Goal: Task Accomplishment & Management: Use online tool/utility

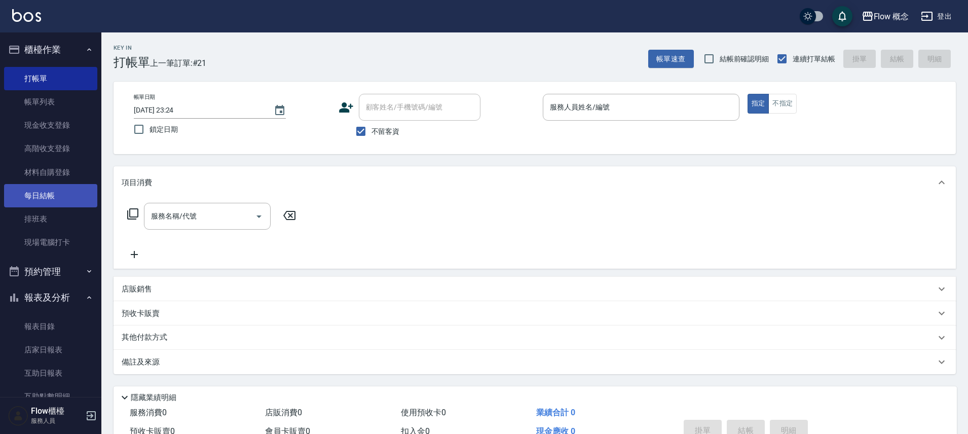
click at [45, 191] on link "每日結帳" at bounding box center [50, 195] width 93 height 23
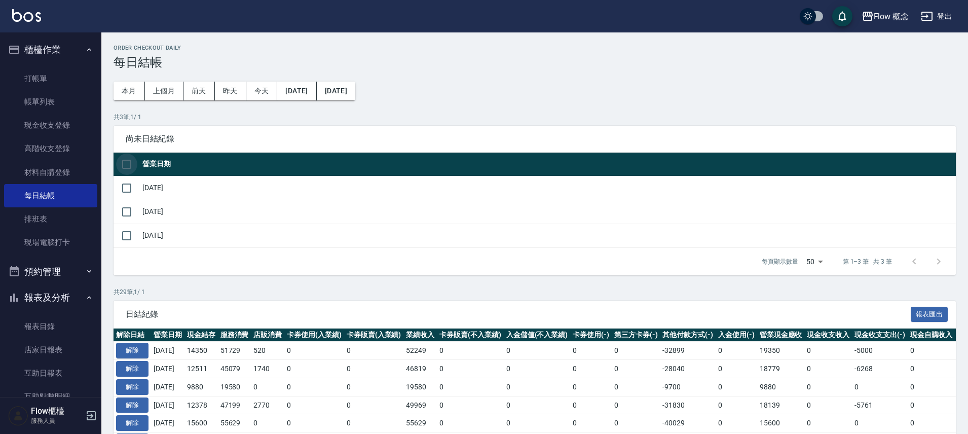
click at [124, 168] on input "checkbox" at bounding box center [126, 163] width 21 height 21
checkbox input "true"
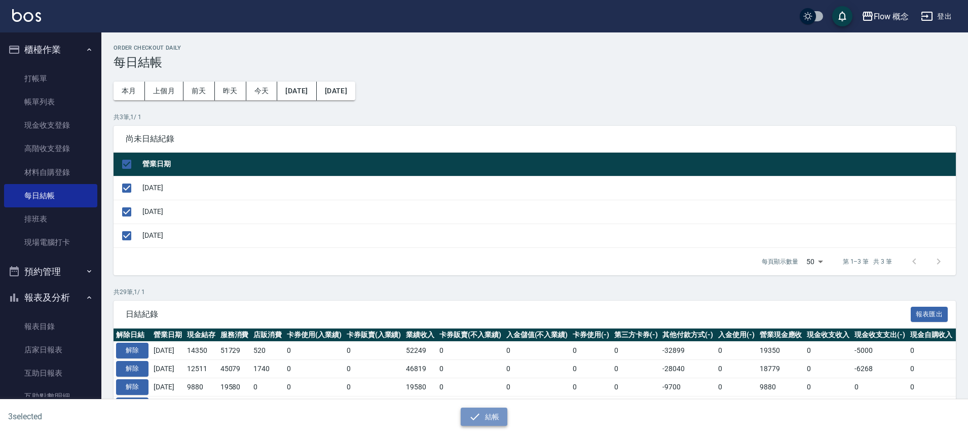
click at [498, 418] on button "結帳" at bounding box center [483, 416] width 47 height 19
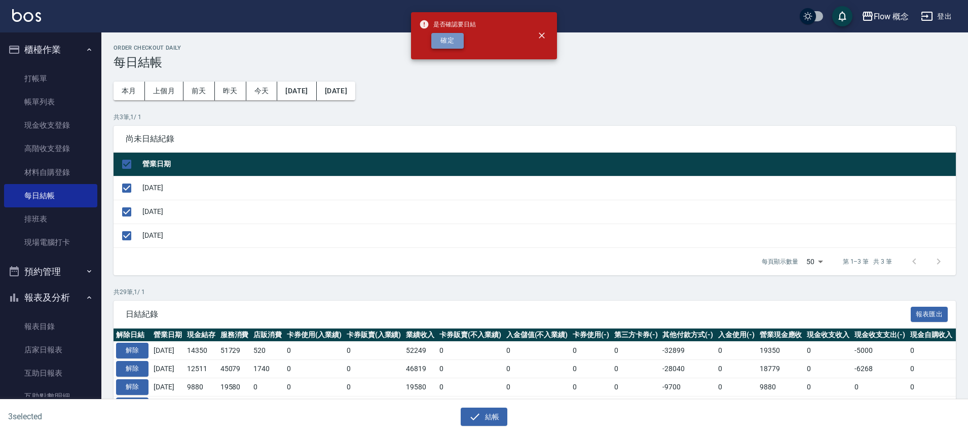
click at [457, 42] on button "確定" at bounding box center [447, 41] width 32 height 16
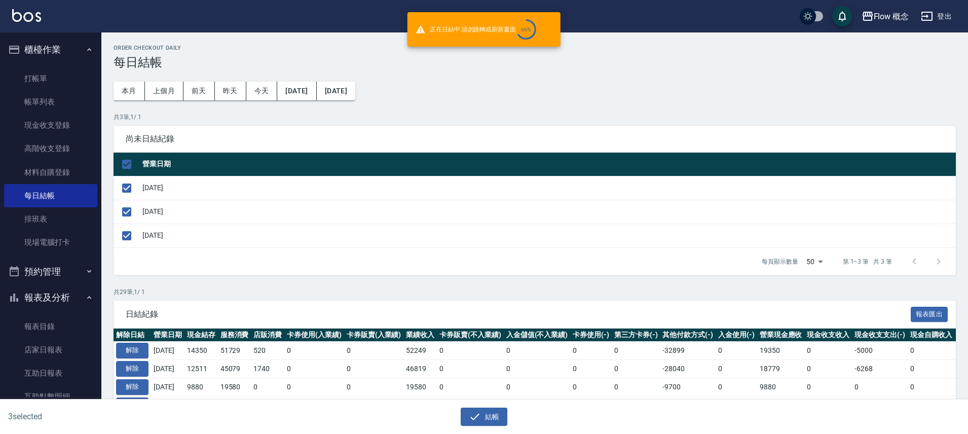
checkbox input "false"
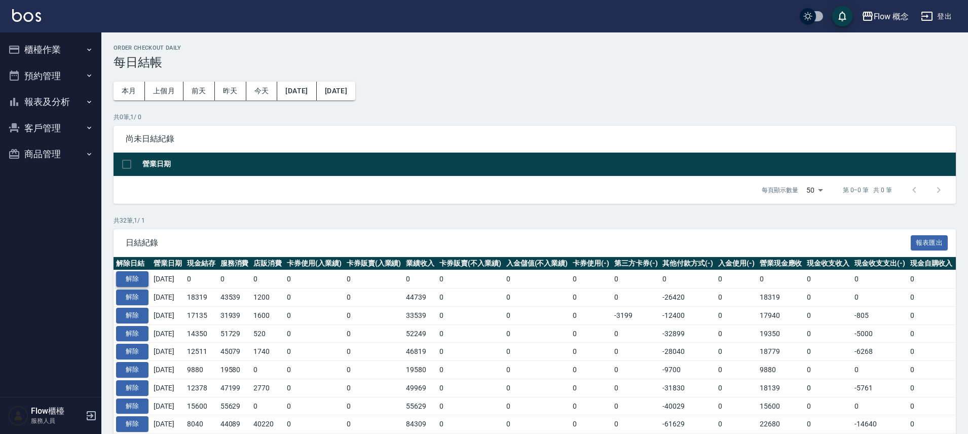
click at [128, 275] on button "解除" at bounding box center [132, 279] width 32 height 16
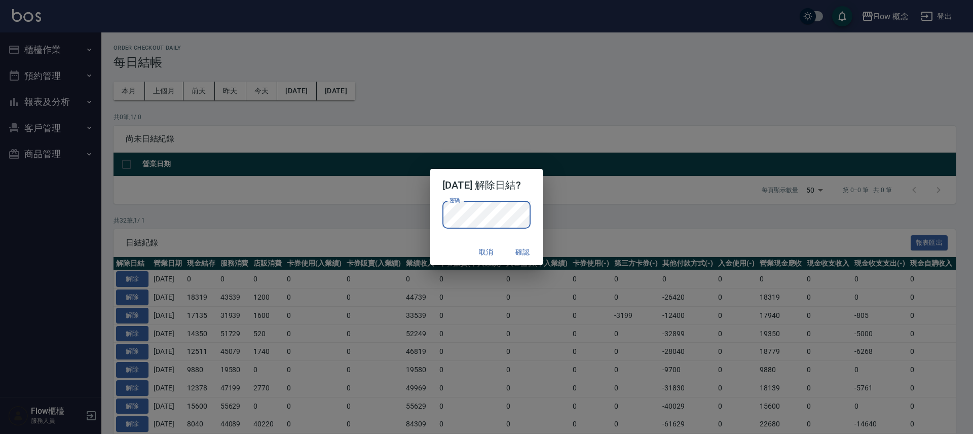
click at [535, 257] on button "確認" at bounding box center [522, 252] width 32 height 19
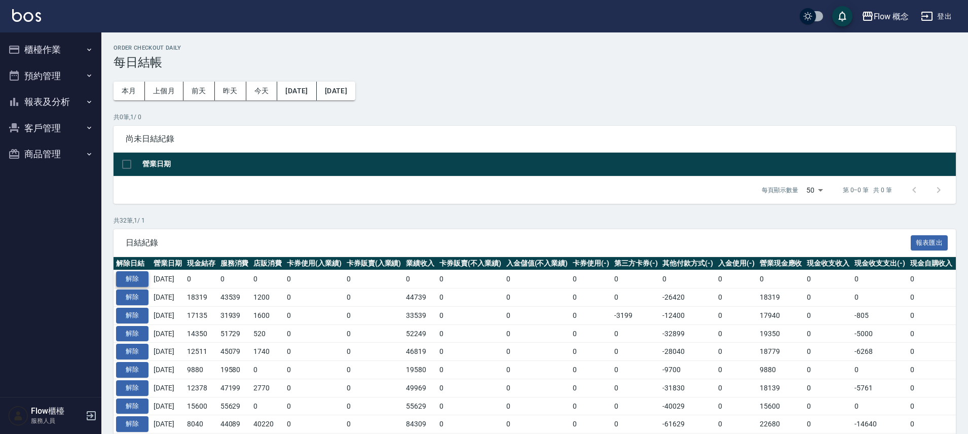
click at [130, 278] on button "解除" at bounding box center [132, 279] width 32 height 16
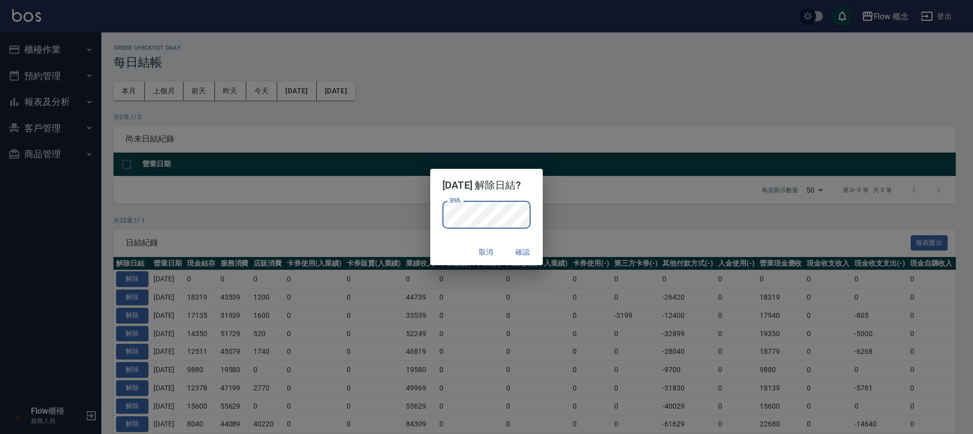
click at [529, 257] on button "確認" at bounding box center [522, 252] width 32 height 19
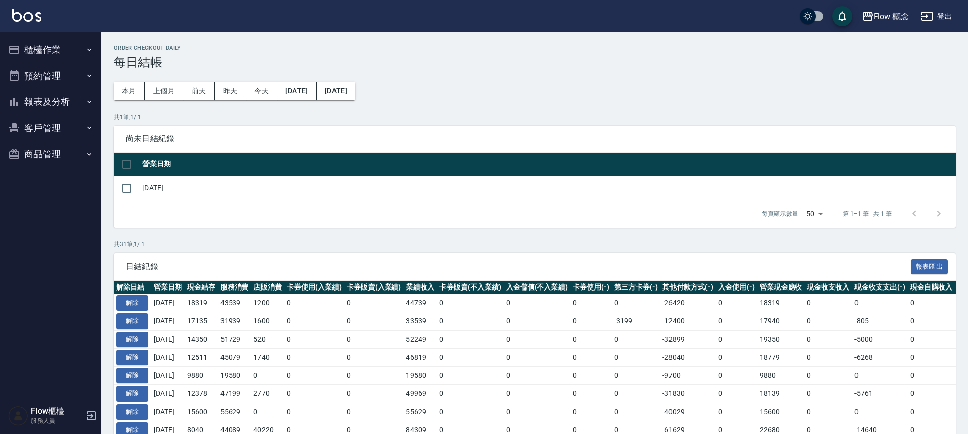
click at [54, 43] on button "櫃檯作業" at bounding box center [50, 49] width 93 height 26
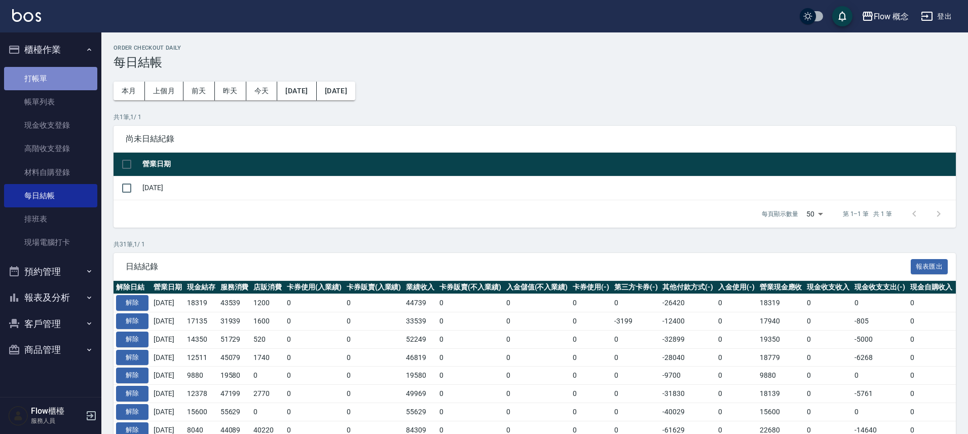
click at [36, 82] on link "打帳單" at bounding box center [50, 78] width 93 height 23
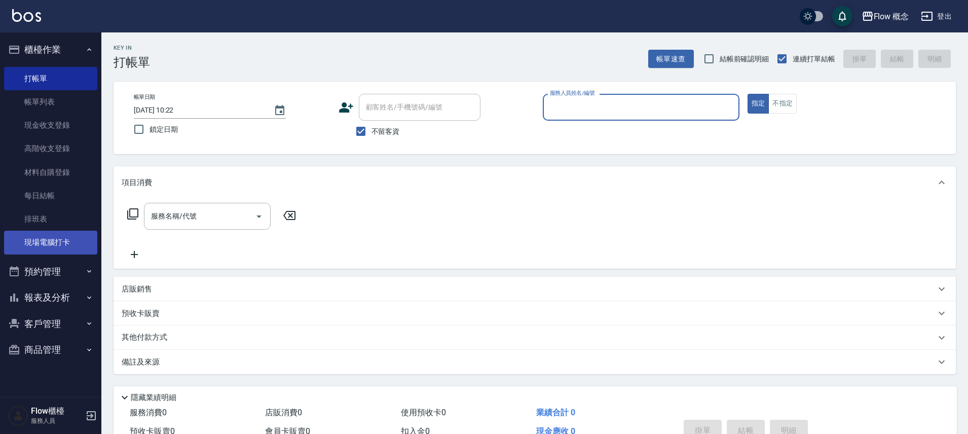
click at [40, 244] on link "現場電腦打卡" at bounding box center [50, 241] width 93 height 23
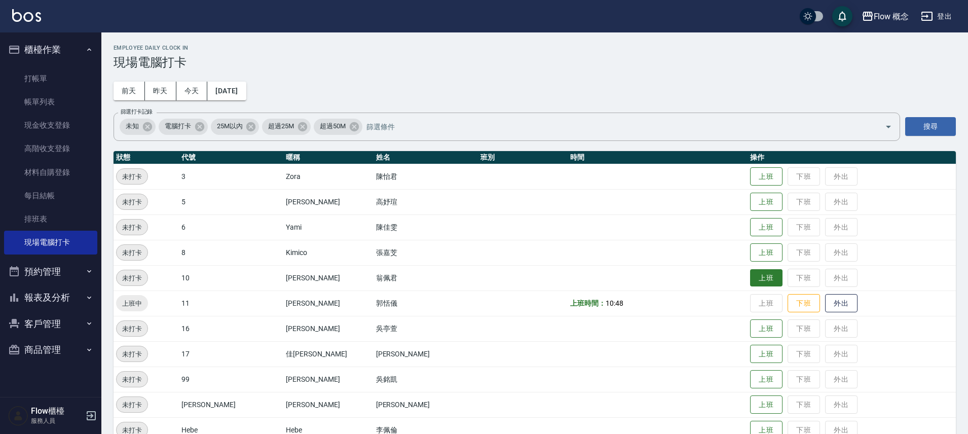
click at [750, 278] on button "上班" at bounding box center [766, 278] width 32 height 18
click at [747, 171] on td "上班 下班 外出" at bounding box center [851, 176] width 208 height 25
click at [750, 175] on button "上班" at bounding box center [766, 177] width 32 height 18
